Goal: Information Seeking & Learning: Learn about a topic

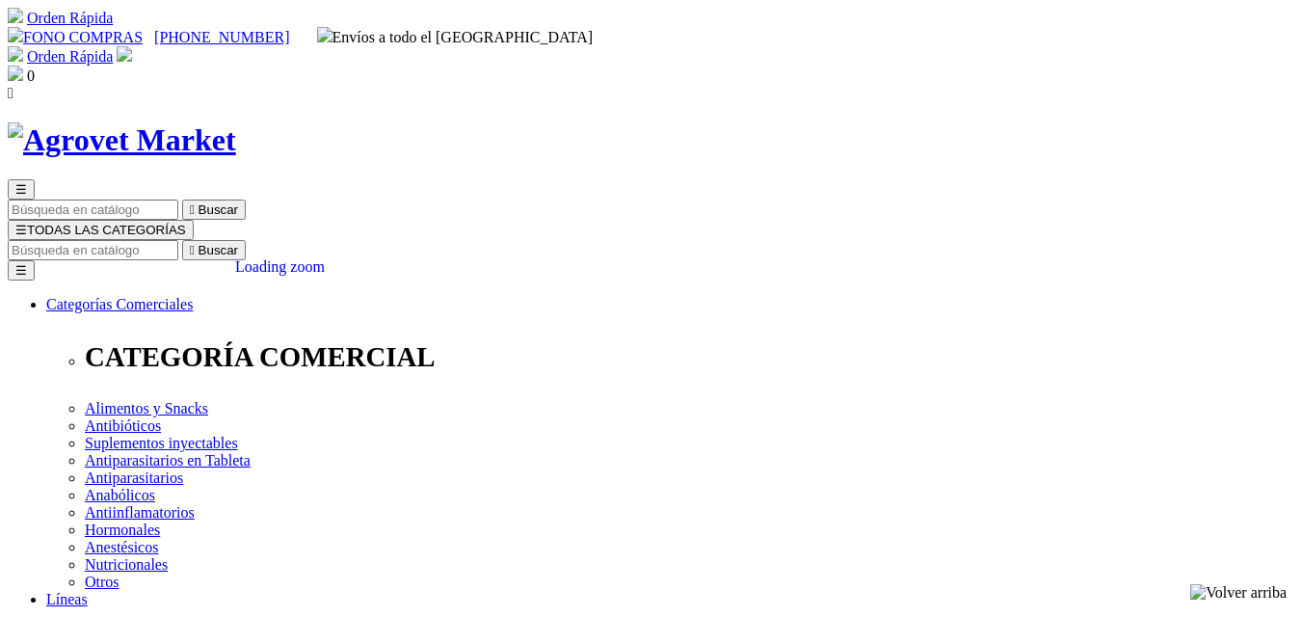
scroll to position [193, 0]
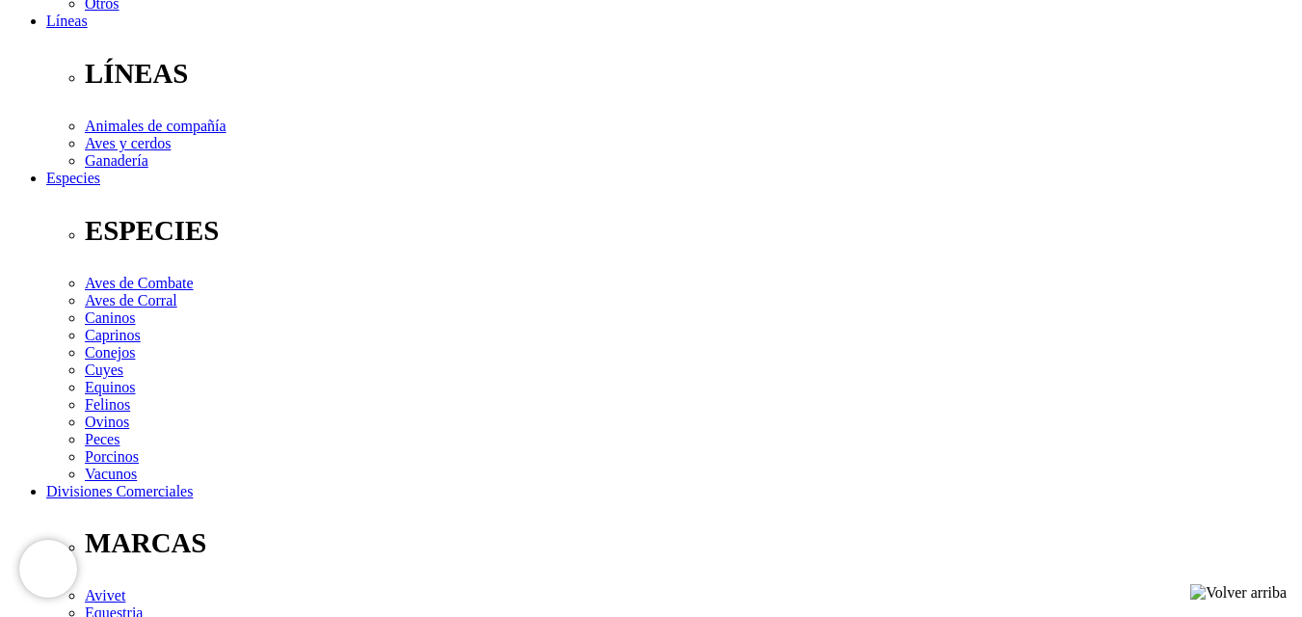
scroll to position [674, 0]
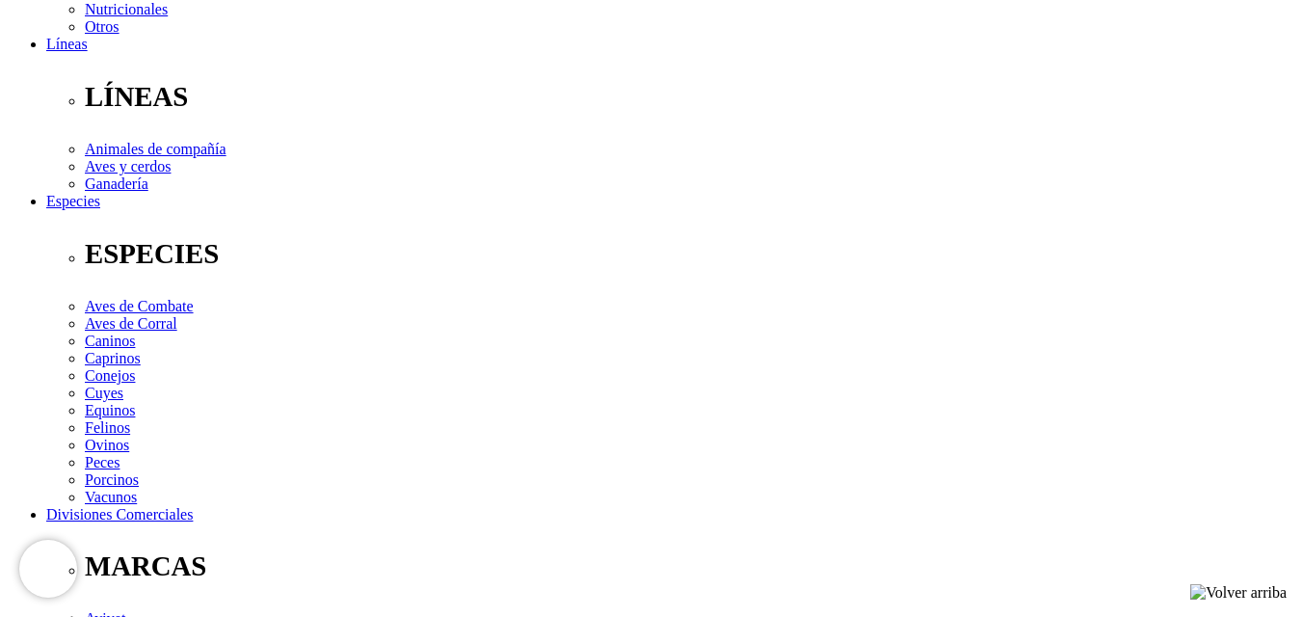
scroll to position [170, 0]
